Goal: Task Accomplishment & Management: Manage account settings

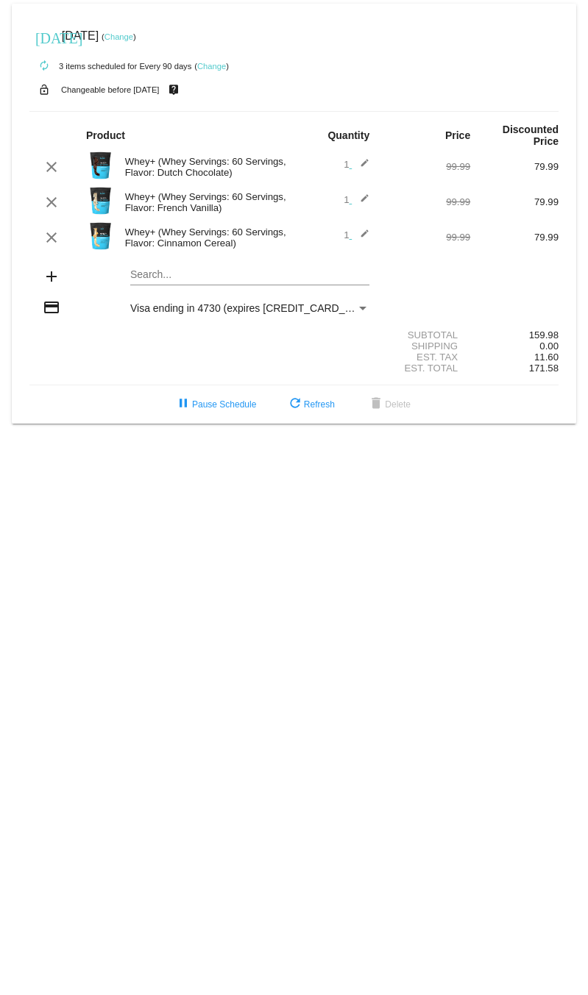
click at [133, 40] on link "Change" at bounding box center [118, 36] width 29 height 9
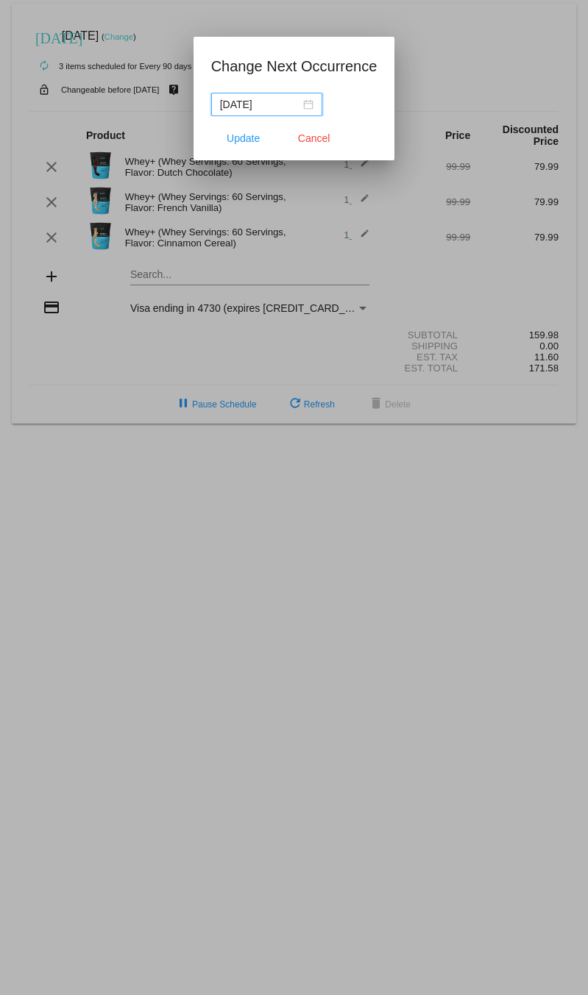
click at [255, 104] on input "2025-09-13" at bounding box center [260, 104] width 80 height 16
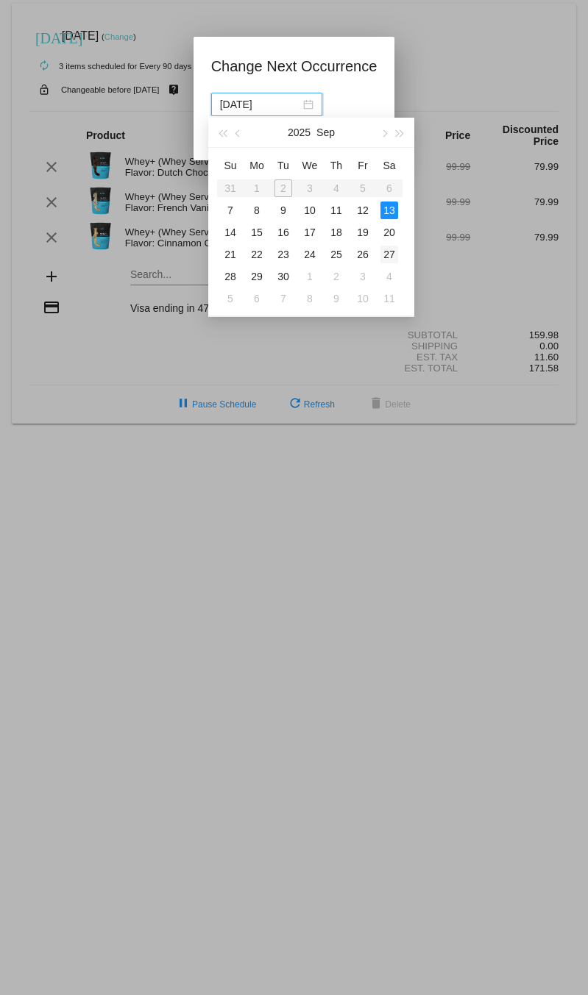
click at [389, 247] on div "27" at bounding box center [389, 255] width 18 height 18
type input "[DATE]"
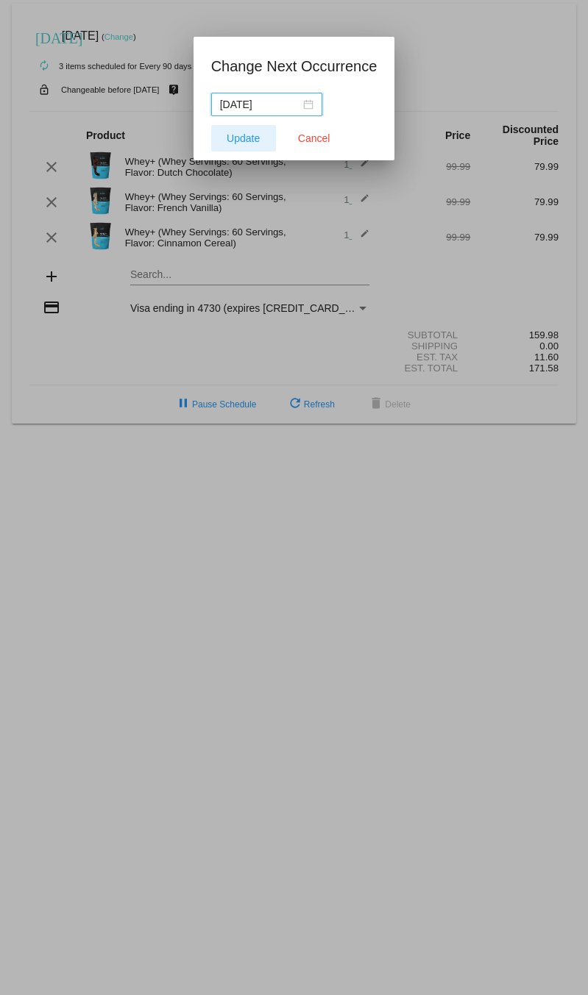
click at [250, 135] on span "Update" at bounding box center [243, 138] width 33 height 12
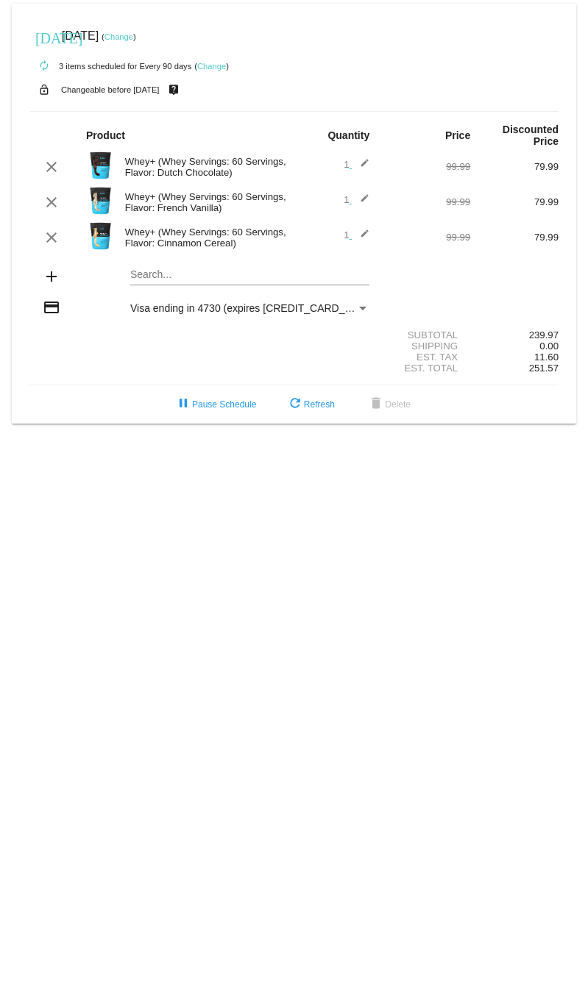
click at [133, 40] on link "Change" at bounding box center [118, 36] width 29 height 9
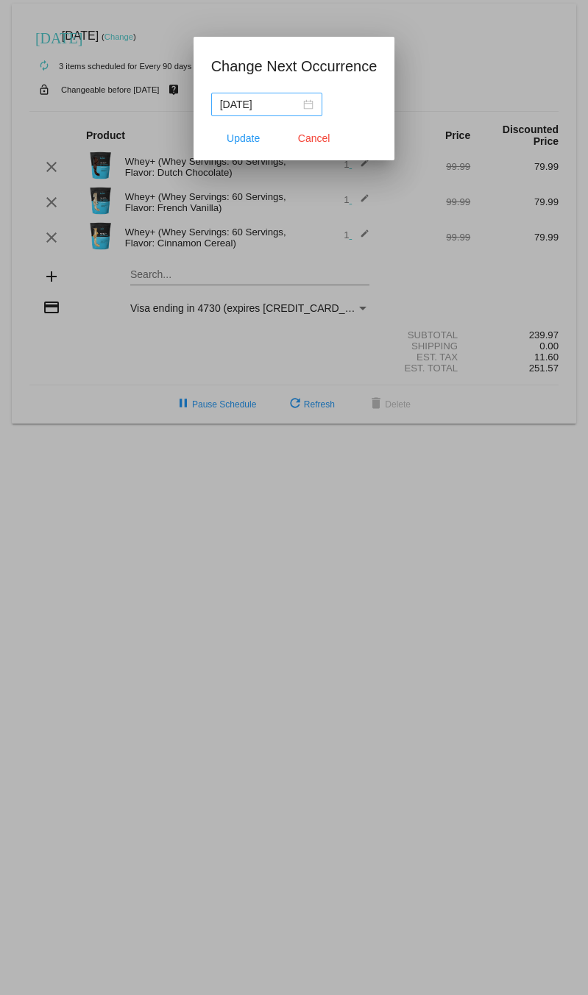
click at [304, 98] on nz-date-picker "[DATE]" at bounding box center [266, 105] width 111 height 24
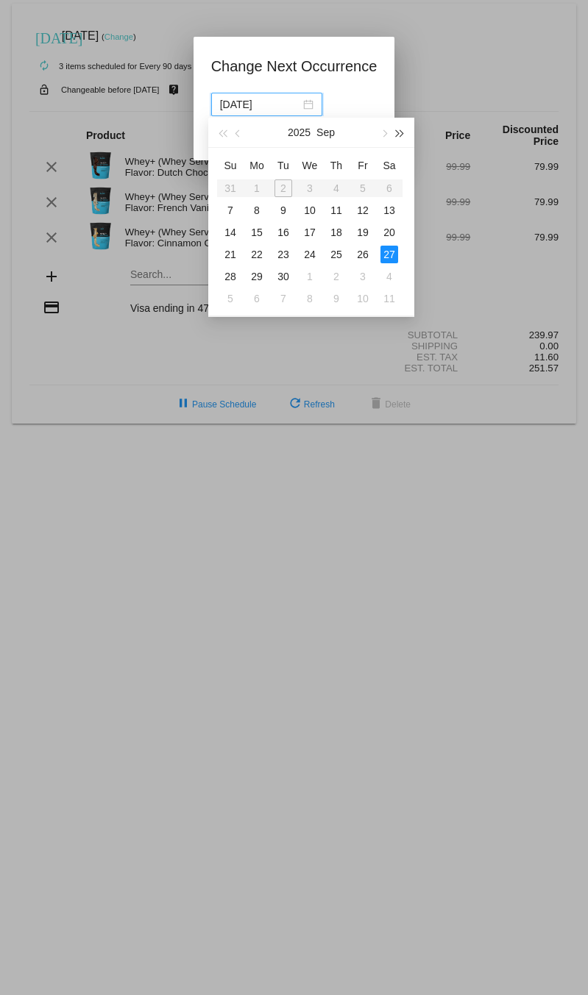
click at [399, 128] on button "button" at bounding box center [400, 132] width 16 height 29
click at [390, 214] on div "12" at bounding box center [389, 211] width 18 height 18
type input "[DATE]"
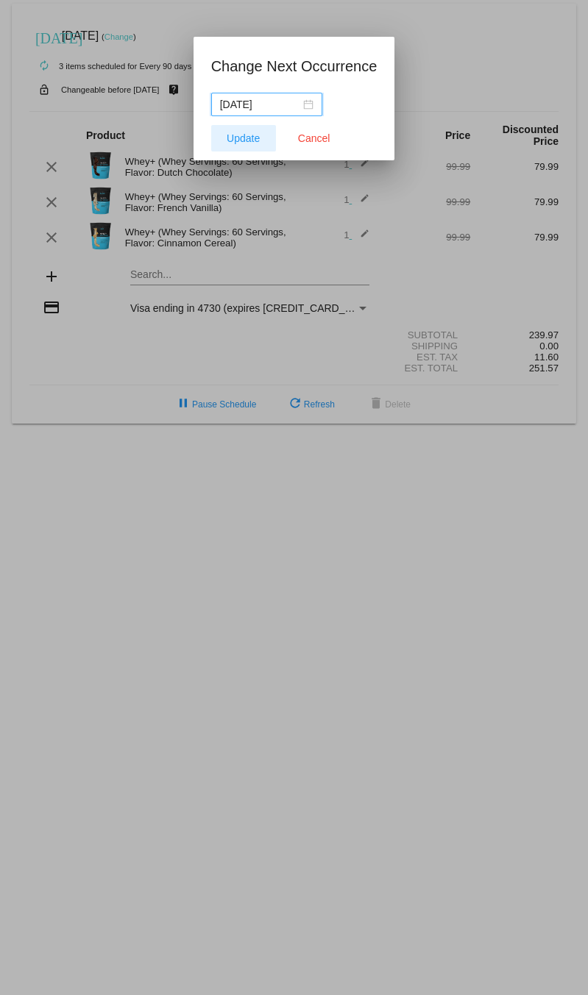
click at [249, 129] on button "Update" at bounding box center [243, 138] width 65 height 26
